Goal: Task Accomplishment & Management: Complete application form

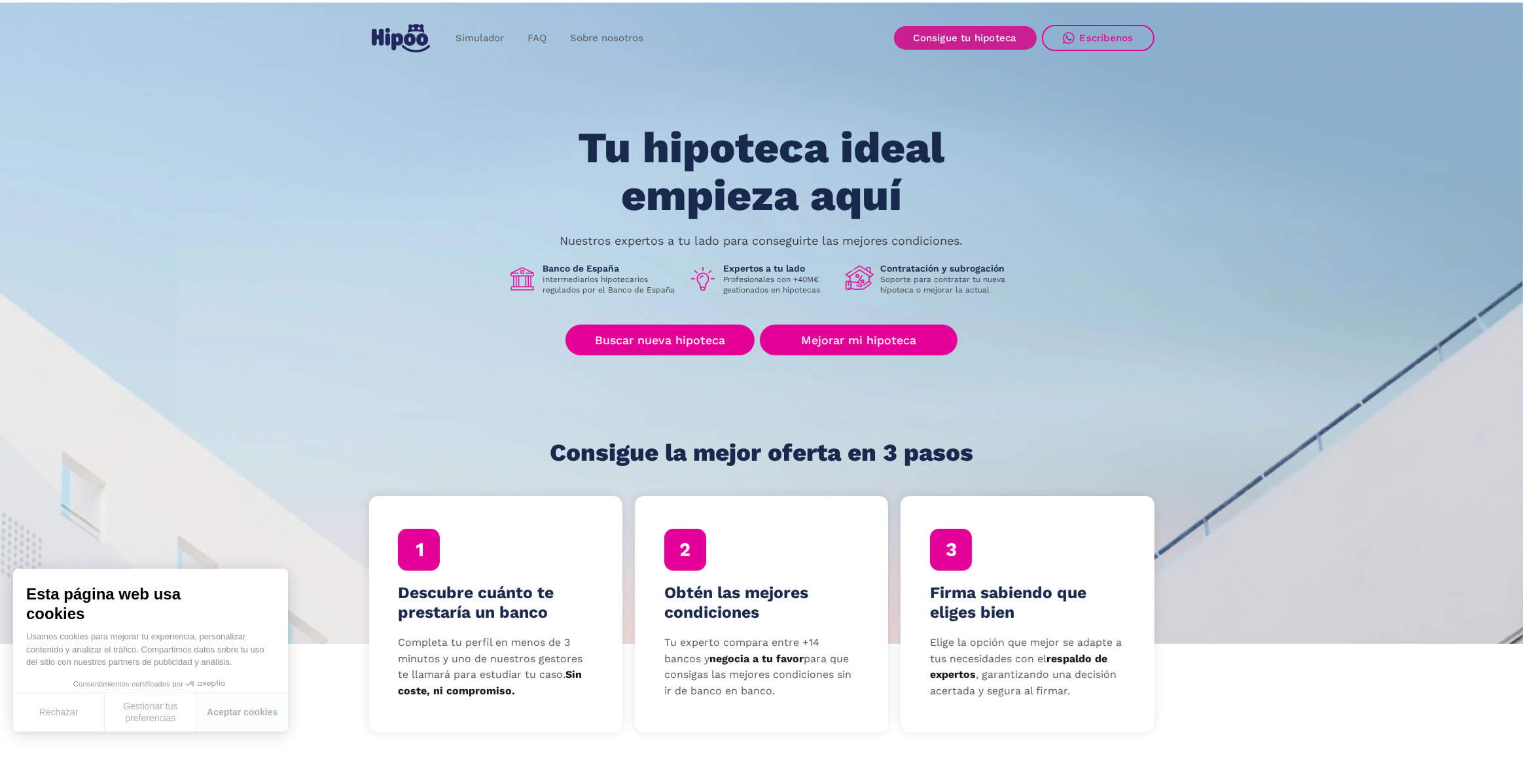
click at [971, 46] on link "Consigue tu hipoteca" at bounding box center [965, 37] width 143 height 24
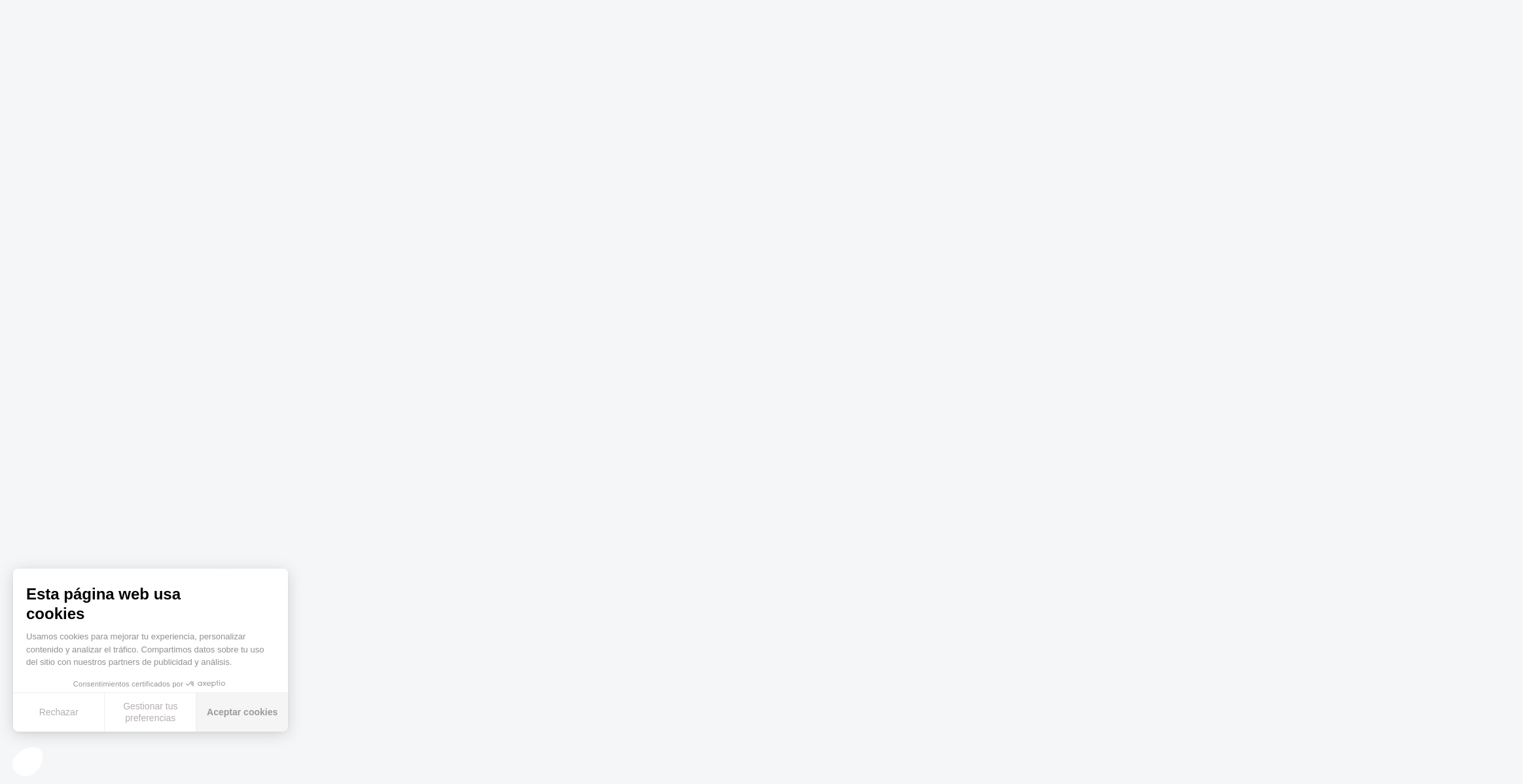
click at [244, 709] on button "Aceptar cookies" at bounding box center [242, 712] width 91 height 39
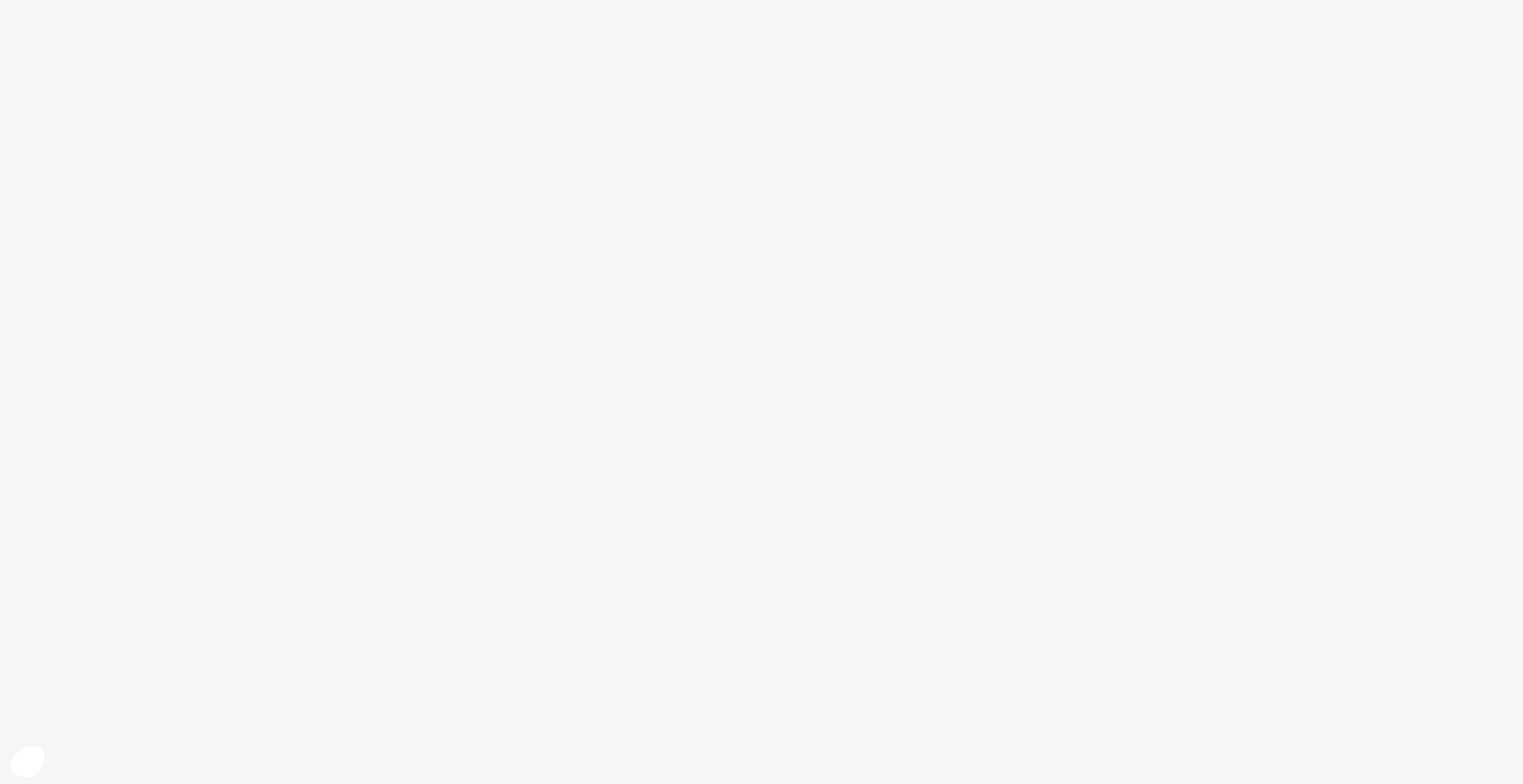
click at [29, 757] on icon at bounding box center [27, 760] width 20 height 12
click at [24, 761] on icon "Cerrar el widget sin aceptar la configuración de cookies" at bounding box center [27, 761] width 33 height 32
click at [24, 761] on icon at bounding box center [27, 760] width 20 height 12
